Goal: Task Accomplishment & Management: Complete application form

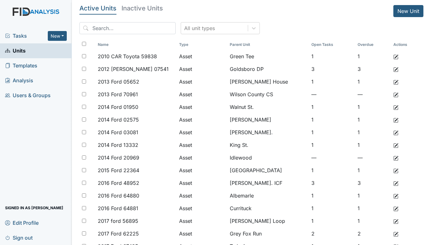
click at [22, 31] on div "Tasks New Form Inspection Document Bundle" at bounding box center [36, 35] width 72 height 15
click at [20, 35] on span "Tasks" at bounding box center [26, 36] width 43 height 8
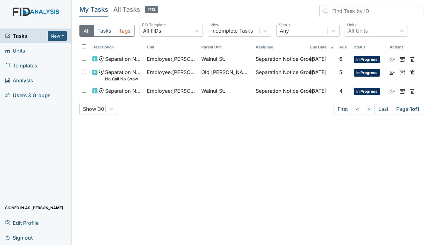
click at [18, 52] on span "Units" at bounding box center [15, 51] width 20 height 10
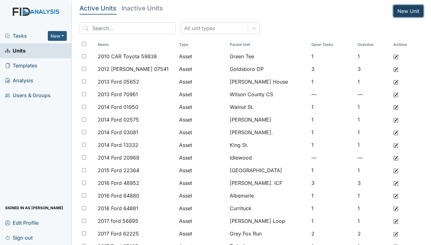
click at [399, 13] on link "New Unit" at bounding box center [408, 11] width 30 height 12
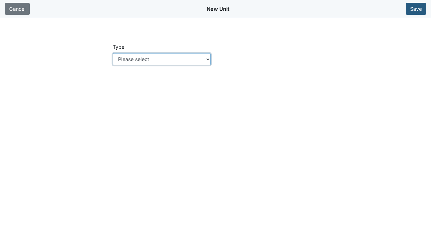
click at [207, 59] on select "Please select Location Location: Employee Location: Consumer Location: Asset Lo…" at bounding box center [162, 59] width 98 height 12
select select "c73a534c-0e54-49e9-a002-c9fa01df8b69"
click at [113, 53] on select "Please select Location Location: Employee Location: Consumer Location: Asset Lo…" at bounding box center [162, 59] width 98 height 12
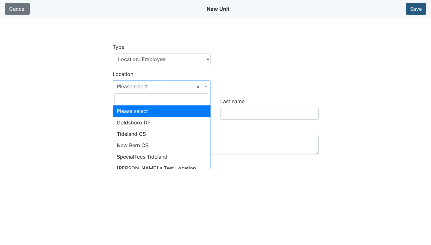
click at [208, 84] on span "× Please select" at bounding box center [162, 86] width 98 height 12
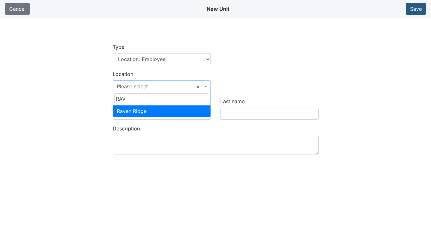
type input "RAV"
select select "bff640f2-d666-4622-a223-4d8cbeb24b29"
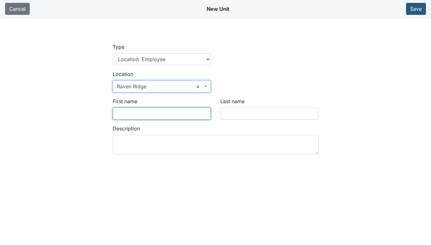
click input "First name"
type input "B"
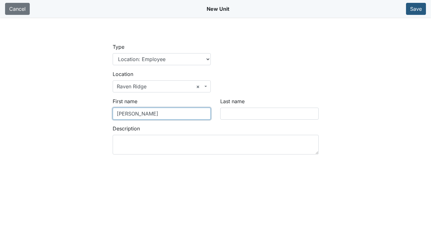
type input "Natasha"
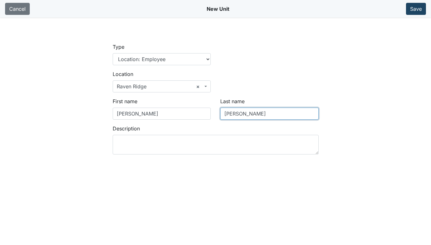
type input "Mackey"
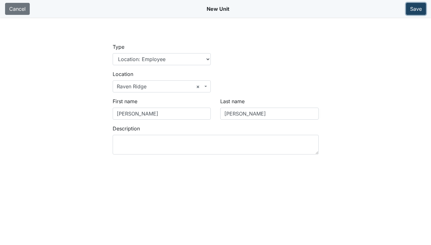
click button "Save"
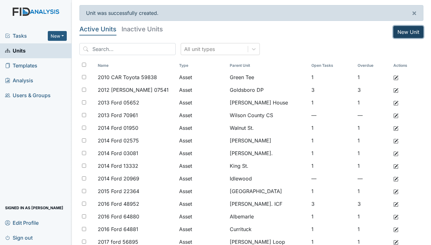
click at [411, 30] on link "New Unit" at bounding box center [408, 32] width 30 height 12
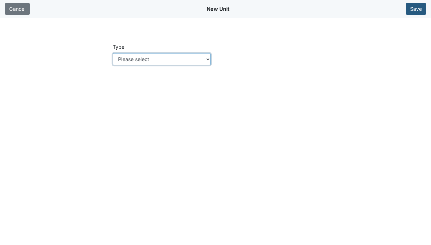
drag, startPoint x: 207, startPoint y: 58, endPoint x: 203, endPoint y: 59, distance: 4.0
click at [207, 58] on select "Please select Location Location: Employee Location: Consumer Location: Asset Lo…" at bounding box center [162, 59] width 98 height 12
select select "c73a534c-0e54-49e9-a002-c9fa01df8b69"
click at [113, 53] on select "Please select Location Location: Employee Location: Consumer Location: Asset Lo…" at bounding box center [162, 59] width 98 height 12
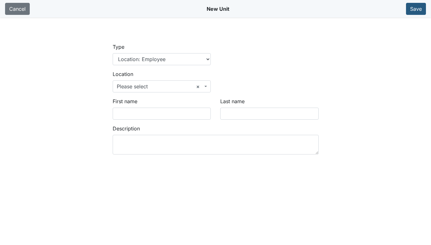
click at [152, 83] on span "× Please select" at bounding box center [160, 87] width 86 height 8
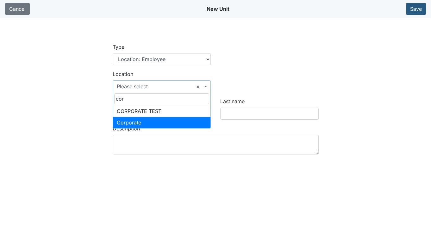
type input "cor"
select select "50151598-6e47-4242-9844-64dba40f3d03"
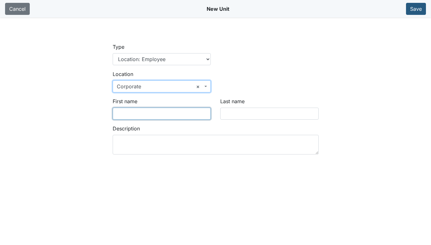
click at [140, 115] on input "First name" at bounding box center [162, 114] width 98 height 12
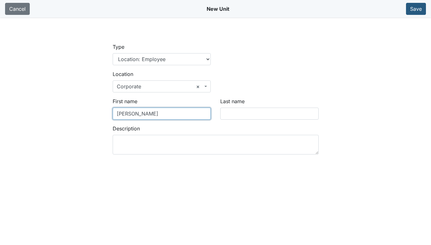
type input "Amanda"
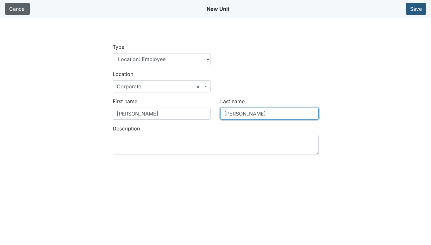
type input "Conrad"
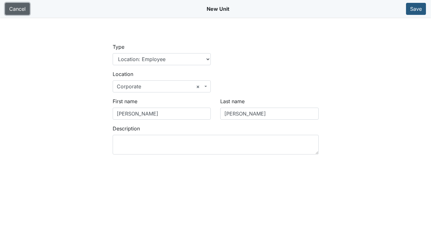
click at [12, 7] on link "Cancel" at bounding box center [17, 9] width 25 height 12
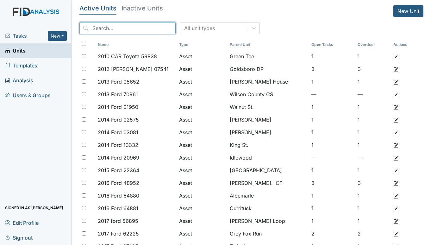
click at [108, 24] on input "search" at bounding box center [127, 28] width 96 height 12
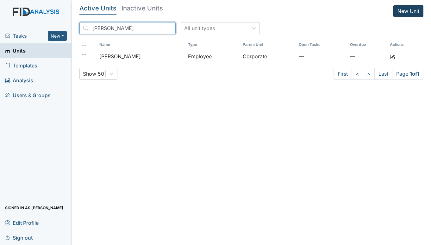
type input "conrad"
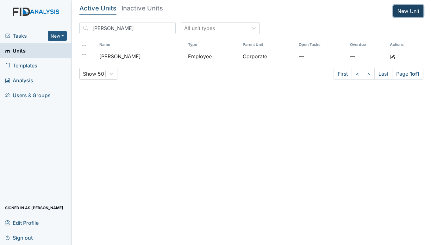
click at [406, 10] on link "New Unit" at bounding box center [408, 11] width 30 height 12
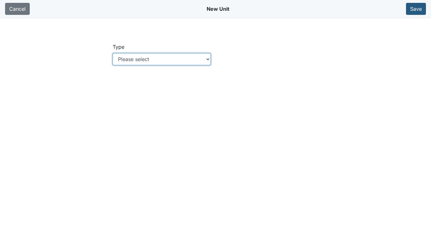
click at [159, 57] on select "Please select Location Location: Employee Location: Consumer Location: Asset Lo…" at bounding box center [162, 59] width 98 height 12
select select "c73a534c-0e54-49e9-a002-c9fa01df8b69"
click at [113, 53] on select "Please select Location Location: Employee Location: Consumer Location: Asset Lo…" at bounding box center [162, 59] width 98 height 12
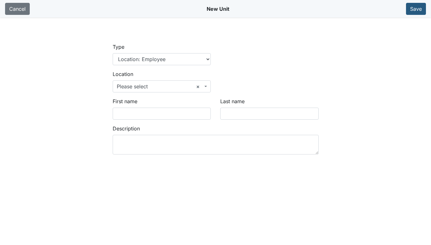
click at [166, 85] on span "× Please select" at bounding box center [160, 87] width 86 height 8
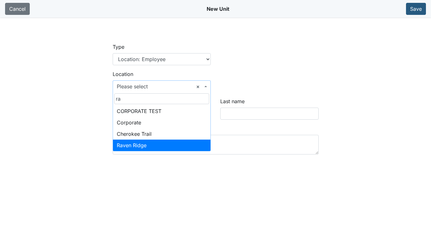
type input "ra"
select select "bff640f2-d666-4622-a223-4d8cbeb24b29"
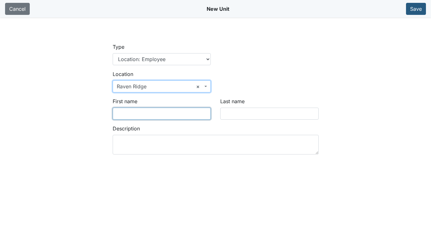
click at [128, 114] on input "First name" at bounding box center [162, 114] width 98 height 12
type input "Taja"
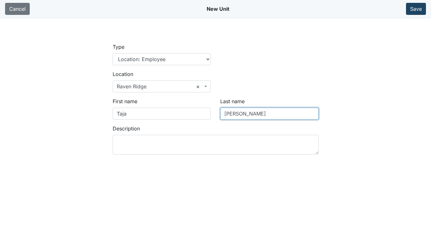
type input "Johnson"
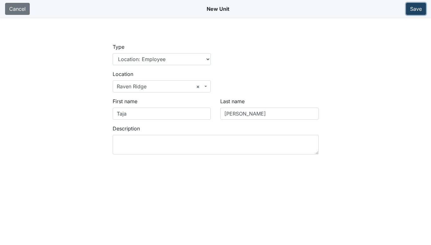
click at [412, 6] on button "Save" at bounding box center [416, 9] width 20 height 12
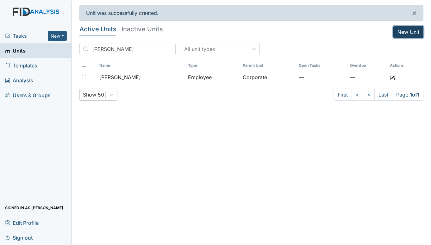
click at [398, 32] on link "New Unit" at bounding box center [408, 32] width 30 height 12
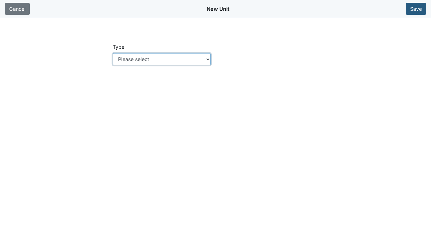
click at [151, 56] on select "Please select Location Location: Employee Location: Consumer Location: Asset Lo…" at bounding box center [162, 59] width 98 height 12
select select "c73a534c-0e54-49e9-a002-c9fa01df8b69"
click at [113, 53] on select "Please select Location Location: Employee Location: Consumer Location: Asset Lo…" at bounding box center [162, 59] width 98 height 12
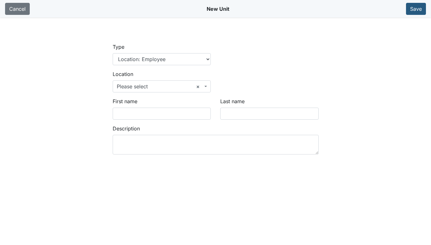
click at [208, 86] on span "× Please select" at bounding box center [162, 86] width 98 height 12
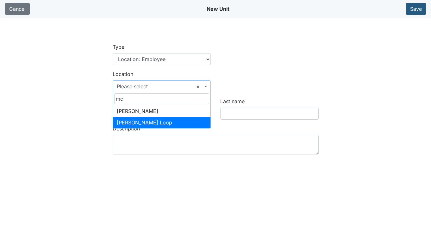
type input "mc"
select select "c675570c-582a-439c-9f49-4a37c977c8f1"
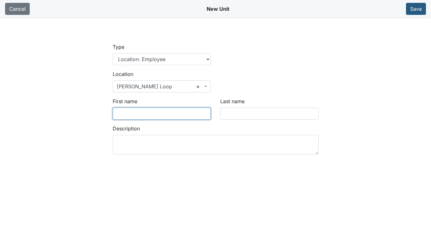
click at [150, 112] on input "First name" at bounding box center [162, 114] width 98 height 12
type input "Kimberly"
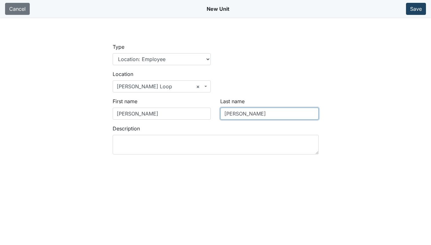
type input "Wade"
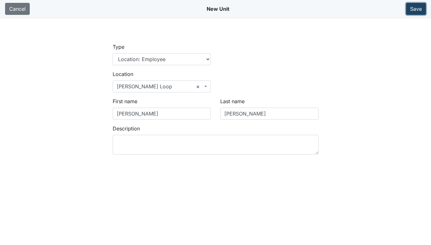
click at [416, 7] on button "Save" at bounding box center [416, 9] width 20 height 12
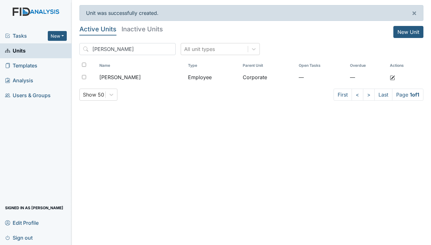
click at [28, 47] on link "Units" at bounding box center [36, 50] width 72 height 15
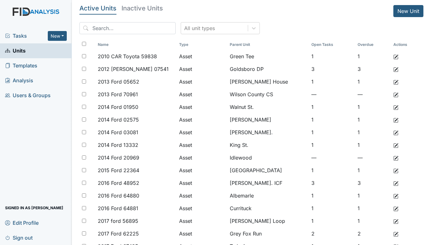
click at [119, 27] on input "search" at bounding box center [127, 28] width 96 height 12
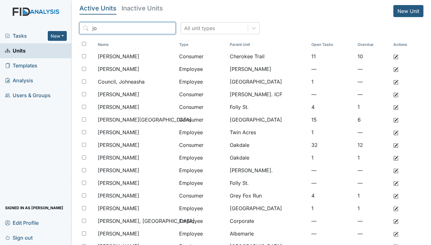
type input "j"
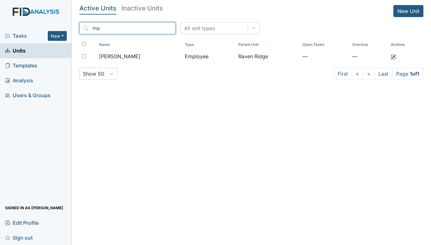
type input "m"
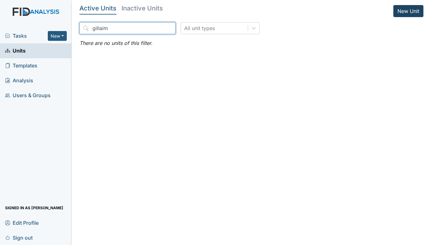
type input "gillaim"
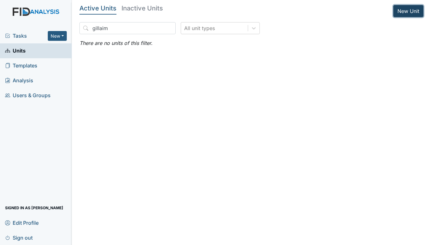
click at [403, 11] on link "New Unit" at bounding box center [408, 11] width 30 height 12
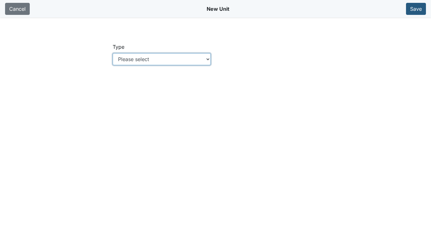
click at [208, 57] on select "Please select Location Location: Employee Location: Consumer Location: Asset Lo…" at bounding box center [162, 59] width 98 height 12
select select "c73a534c-0e54-49e9-a002-c9fa01df8b69"
click at [113, 53] on select "Please select Location Location: Employee Location: Consumer Location: Asset Lo…" at bounding box center [162, 59] width 98 height 12
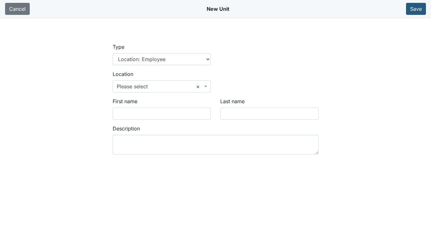
click at [147, 87] on span "× Please select" at bounding box center [160, 87] width 86 height 8
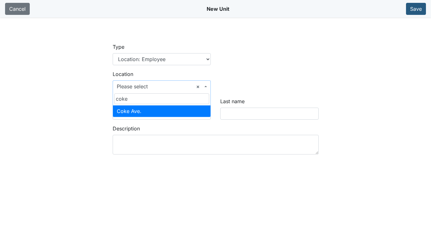
type input "coke"
select select "1ef92574-aa5d-49c3-8fb2-6b2e504cd6ab"
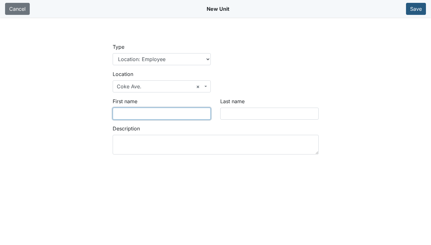
click at [145, 114] on input "First name" at bounding box center [162, 114] width 98 height 12
type input "Renekia"
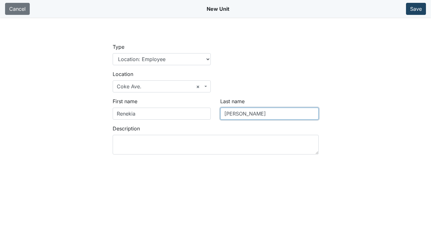
type input "[PERSON_NAME]"
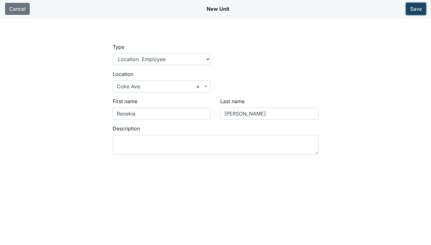
click at [414, 9] on button "Save" at bounding box center [416, 9] width 20 height 12
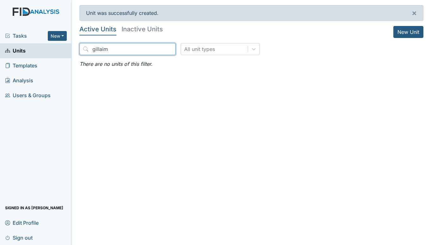
click at [111, 49] on input "gillaim" at bounding box center [127, 49] width 96 height 12
click at [104, 51] on input "gillaim" at bounding box center [127, 49] width 96 height 12
click at [116, 50] on input "gillaim" at bounding box center [127, 49] width 96 height 12
type input "g"
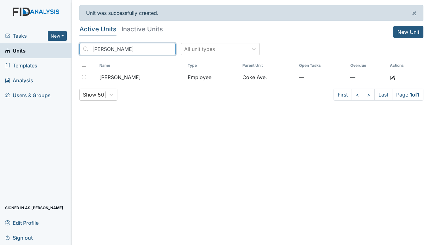
type input "gilliam"
click at [28, 50] on link "Units" at bounding box center [36, 50] width 72 height 15
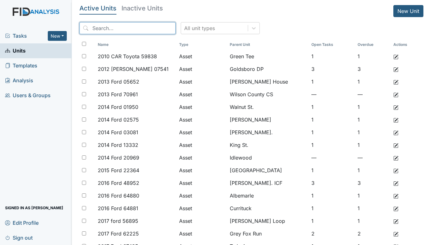
click at [112, 30] on input "search" at bounding box center [127, 28] width 96 height 12
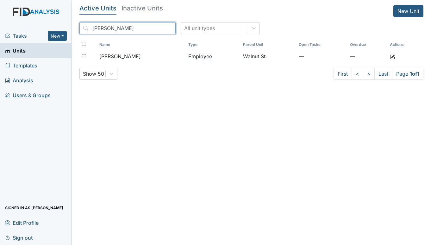
type input "[PERSON_NAME]"
click at [13, 51] on span "Units" at bounding box center [15, 51] width 21 height 10
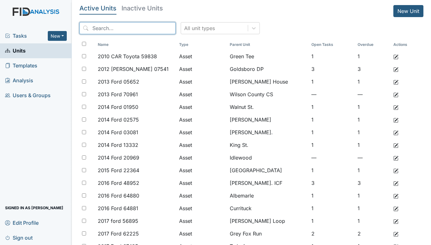
click at [107, 26] on input "search" at bounding box center [127, 28] width 96 height 12
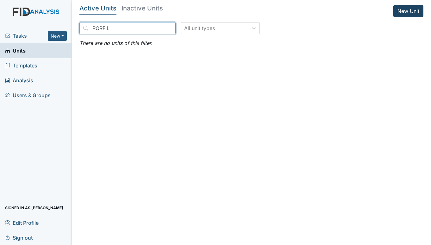
type input "PORFIL"
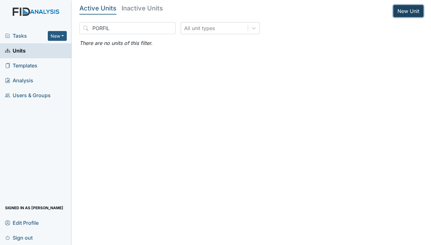
click at [409, 10] on link "New Unit" at bounding box center [408, 11] width 30 height 12
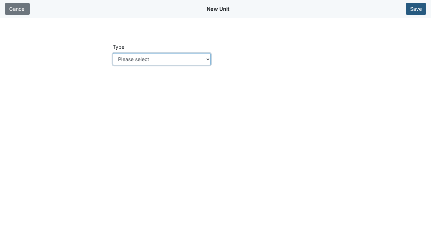
click at [209, 58] on select "Please select Location Location: Employee Location: Consumer Location: Asset Lo…" at bounding box center [162, 59] width 98 height 12
select select "c73a534c-0e54-49e9-a002-c9fa01df8b69"
click at [113, 53] on select "Please select Location Location: Employee Location: Consumer Location: Asset Lo…" at bounding box center [162, 59] width 98 height 12
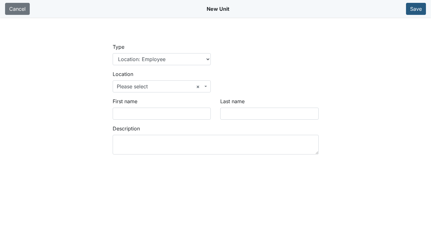
click at [206, 88] on span at bounding box center [206, 86] width 1 height 12
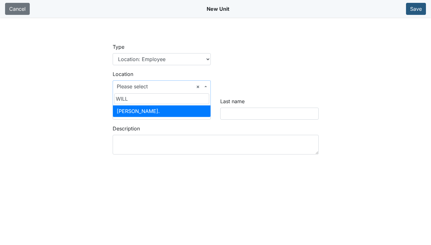
type input "WILL"
select select "65da1527-3f97-4985-8971-544beefde137"
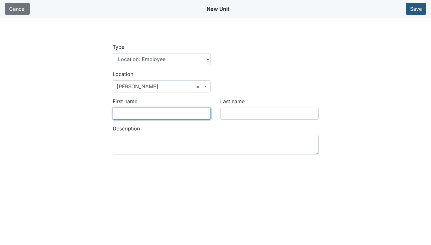
click at [159, 112] on input "First name" at bounding box center [162, 114] width 98 height 12
drag, startPoint x: 157, startPoint y: 110, endPoint x: 93, endPoint y: 115, distance: 64.1
click at [93, 115] on main "Type Location Location: Employee Location: Consumer Location: Asset Location: O…" at bounding box center [215, 140] width 431 height 245
type input "Kathia"
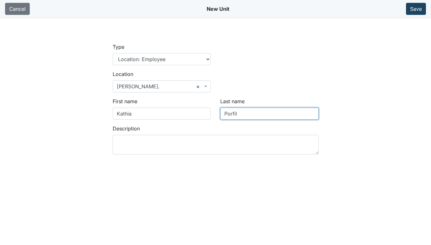
type input "Porfil"
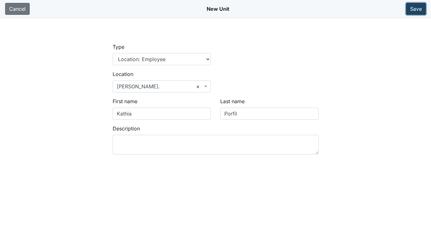
click at [420, 9] on button "Save" at bounding box center [416, 9] width 20 height 12
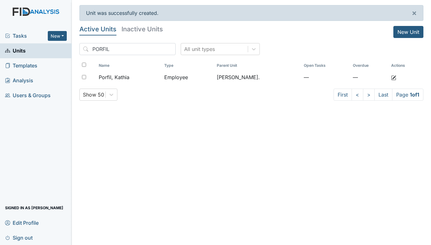
click at [29, 36] on span "Tasks" at bounding box center [26, 36] width 43 height 8
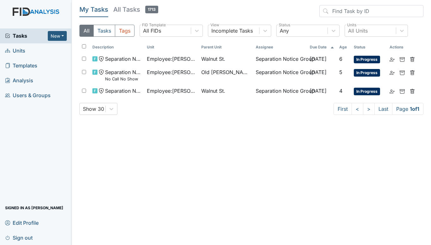
click at [13, 52] on span "Units" at bounding box center [15, 51] width 20 height 10
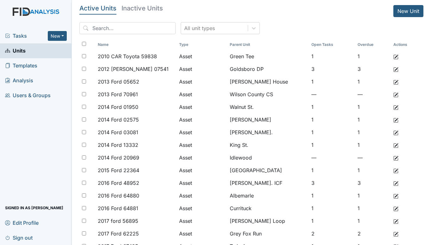
click at [21, 34] on span "Tasks" at bounding box center [26, 36] width 43 height 8
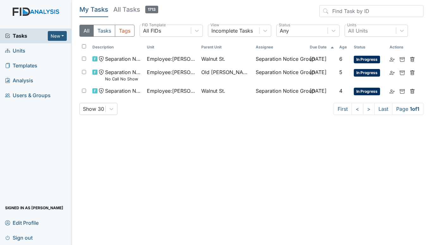
click at [20, 53] on span "Units" at bounding box center [15, 51] width 20 height 10
